Goal: Task Accomplishment & Management: Complete application form

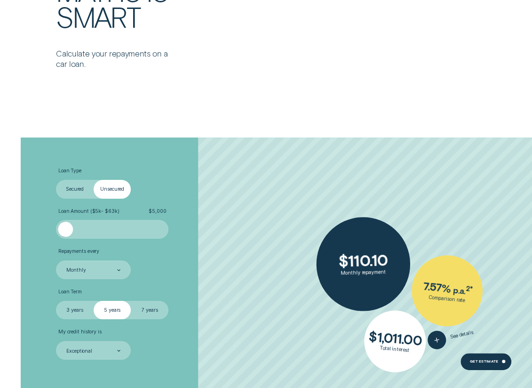
scroll to position [1553, 0]
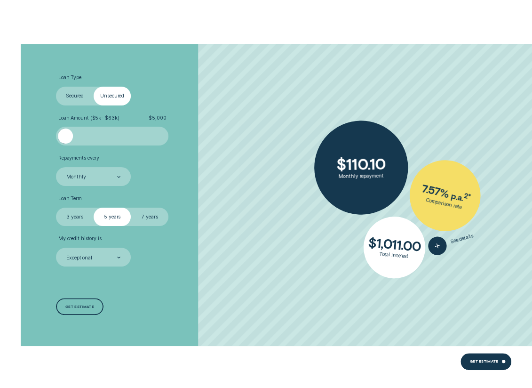
click at [89, 97] on label "Secured" at bounding box center [75, 96] width 38 height 19
click at [56, 87] on input "Secured" at bounding box center [56, 87] width 0 height 0
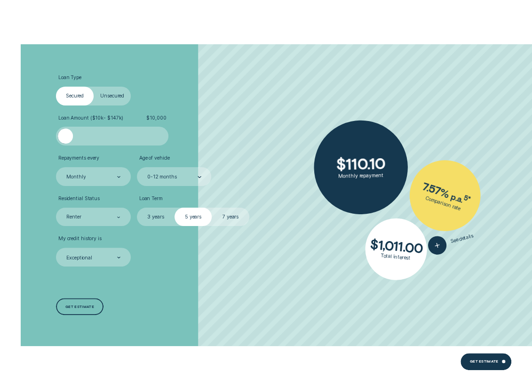
click at [109, 95] on label "Unsecured" at bounding box center [113, 96] width 38 height 19
click at [94, 87] on input "Unsecured" at bounding box center [94, 87] width 0 height 0
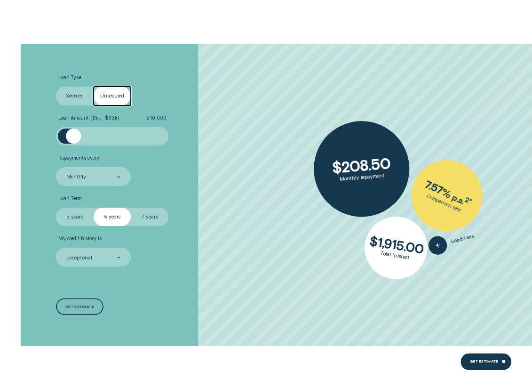
click at [81, 101] on label "Secured" at bounding box center [75, 96] width 38 height 19
click at [56, 87] on input "Secured" at bounding box center [56, 87] width 0 height 0
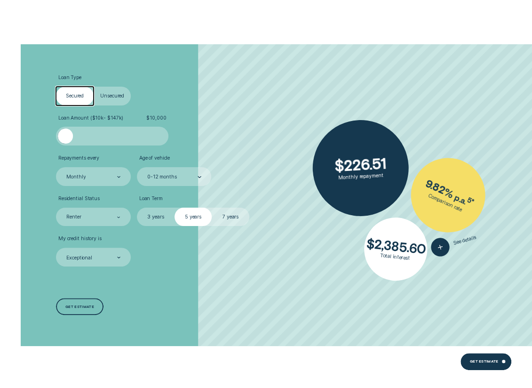
click at [107, 97] on label "Unsecured" at bounding box center [113, 96] width 38 height 19
click at [94, 87] on input "Unsecured" at bounding box center [94, 87] width 0 height 0
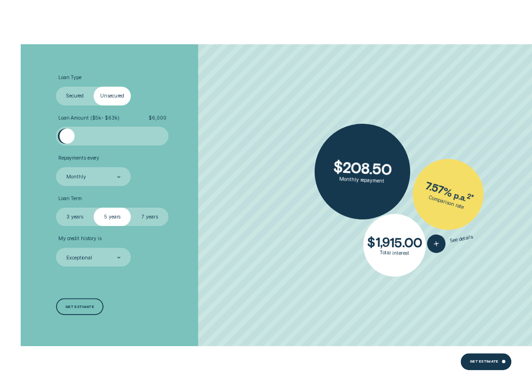
drag, startPoint x: 74, startPoint y: 138, endPoint x: 68, endPoint y: 137, distance: 6.6
click at [68, 137] on div at bounding box center [67, 135] width 15 height 15
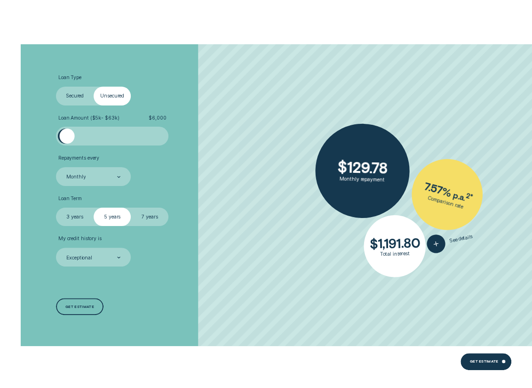
click at [72, 100] on label "Secured" at bounding box center [75, 96] width 38 height 19
click at [56, 87] on input "Secured" at bounding box center [56, 87] width 0 height 0
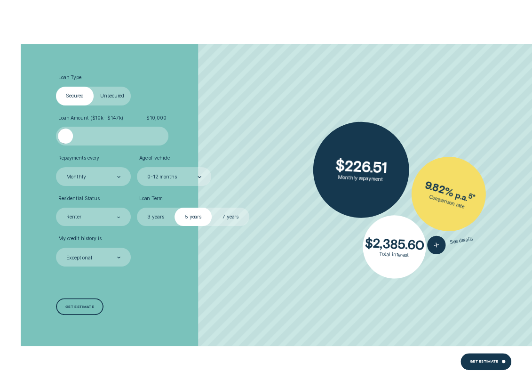
drag, startPoint x: 70, startPoint y: 136, endPoint x: 54, endPoint y: 139, distance: 16.2
click at [54, 139] on div "Loan Type Select Loan Type Secured Unsecured Loan Amount ( $10k - $147k ) $ 10,…" at bounding box center [141, 195] width 177 height 302
drag, startPoint x: 63, startPoint y: 136, endPoint x: 36, endPoint y: 141, distance: 27.7
click at [36, 141] on div "Loan Type Select Loan Type Secured Unsecured Loan Amount ( $10k - $147k ) $ 10,…" at bounding box center [265, 195] width 497 height 302
click at [103, 95] on label "Unsecured" at bounding box center [113, 96] width 38 height 19
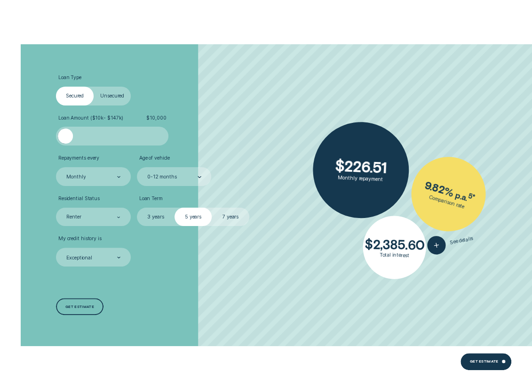
click at [94, 87] on input "Unsecured" at bounding box center [94, 87] width 0 height 0
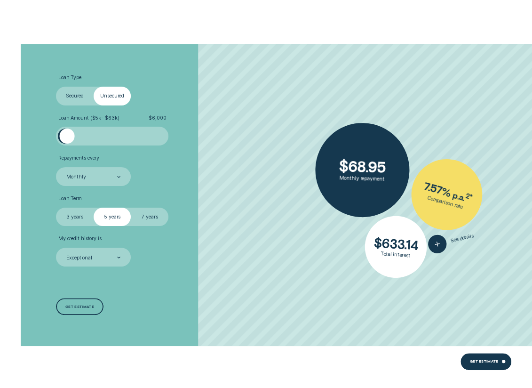
drag, startPoint x: 74, startPoint y: 137, endPoint x: 68, endPoint y: 138, distance: 6.6
click at [68, 138] on div at bounding box center [67, 135] width 15 height 15
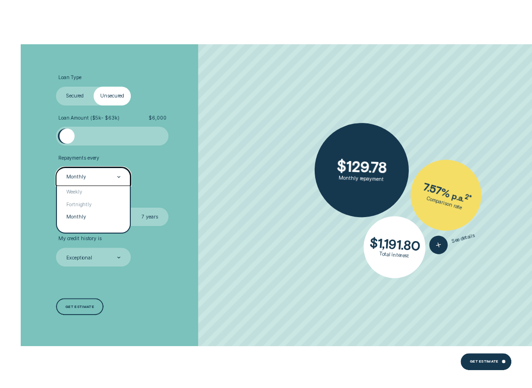
click at [101, 176] on div "Monthly" at bounding box center [92, 177] width 55 height 8
click at [92, 188] on div "Weekly" at bounding box center [93, 192] width 73 height 13
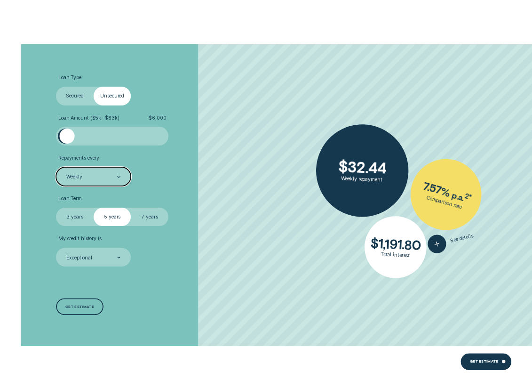
click at [116, 171] on div "Weekly" at bounding box center [93, 176] width 75 height 19
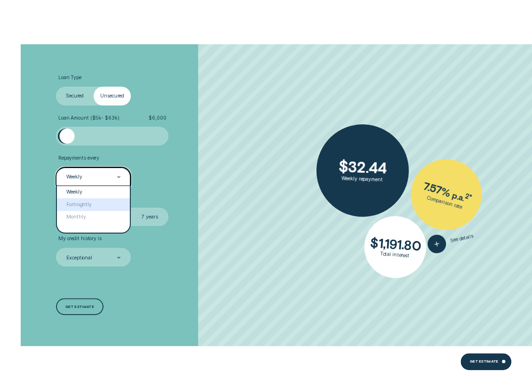
click at [101, 206] on div "Fortnightly" at bounding box center [93, 204] width 73 height 13
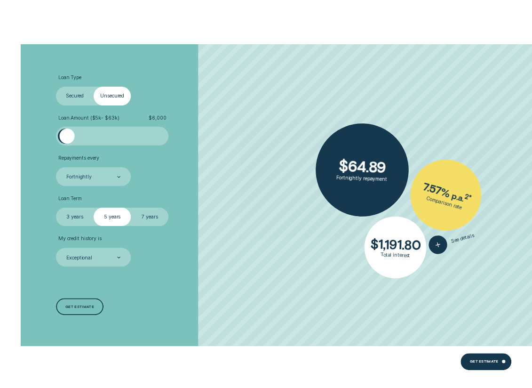
click at [82, 220] on label "3 years" at bounding box center [75, 217] width 38 height 19
click at [56, 208] on input "3 years" at bounding box center [56, 208] width 0 height 0
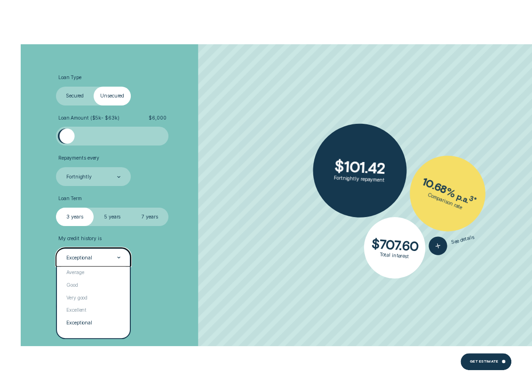
click at [110, 252] on div "Exceptional" at bounding box center [93, 257] width 75 height 19
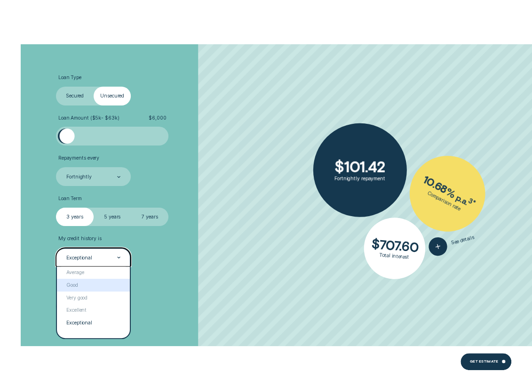
click at [97, 287] on div "Good" at bounding box center [93, 285] width 73 height 13
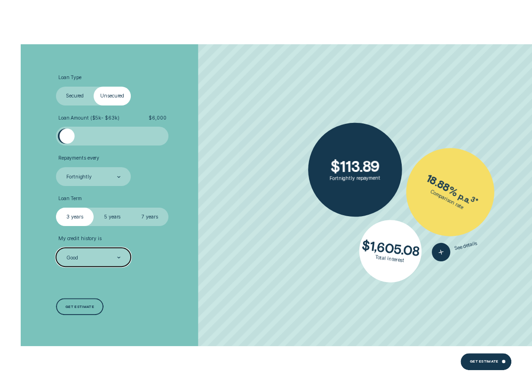
click at [98, 257] on div "Good" at bounding box center [92, 258] width 55 height 8
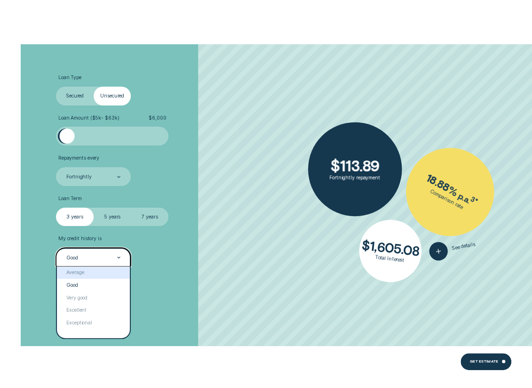
click at [95, 276] on div "Average" at bounding box center [93, 272] width 73 height 13
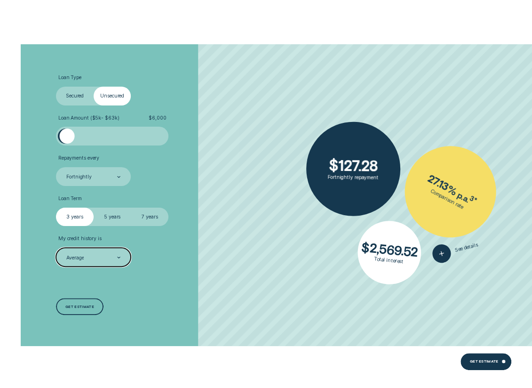
click at [101, 252] on div "Average" at bounding box center [93, 257] width 75 height 19
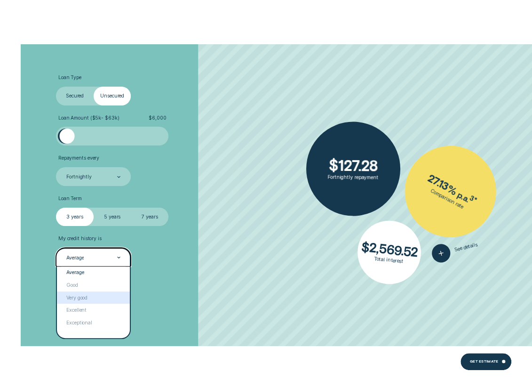
click at [90, 299] on div "Very good" at bounding box center [93, 297] width 73 height 13
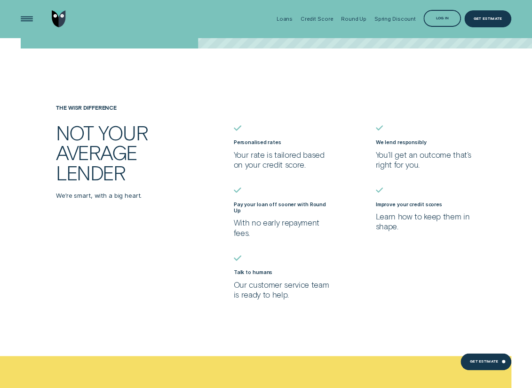
scroll to position [1835, 0]
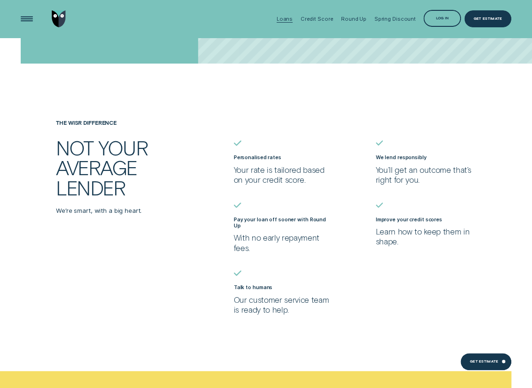
click at [293, 18] on div "Loans" at bounding box center [285, 19] width 16 height 7
